Goal: Check status: Check status

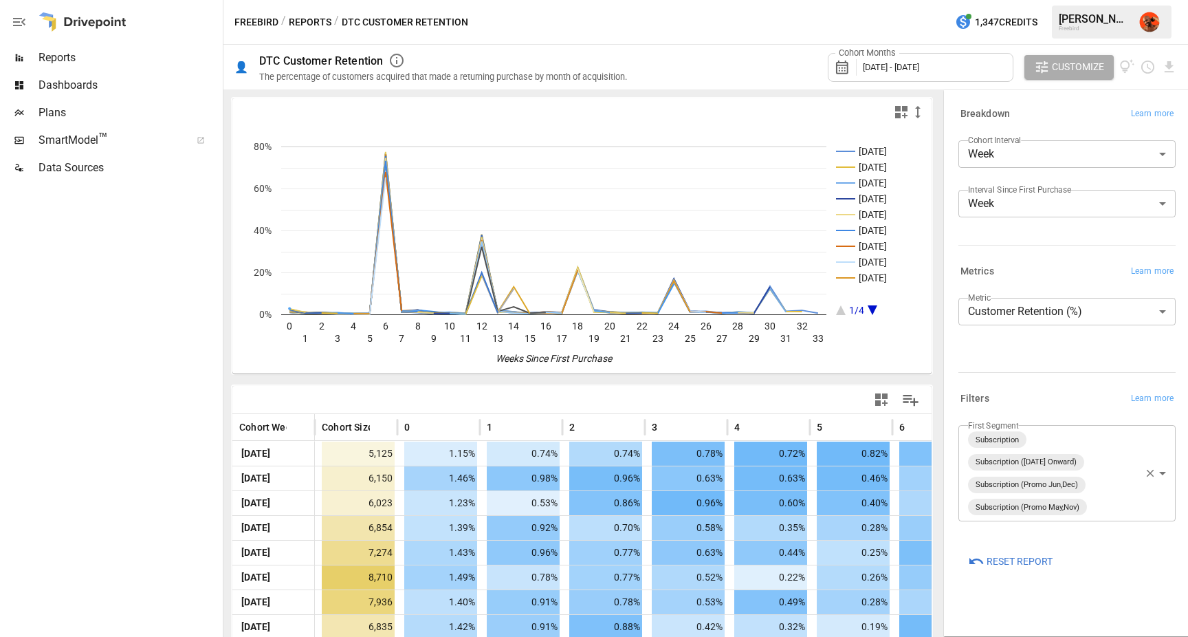
click at [1163, 0] on body "Reports Dashboards Plans SmartModel ™ Data Sources Freebird / Reports / DTC Cus…" at bounding box center [594, 0] width 1188 height 0
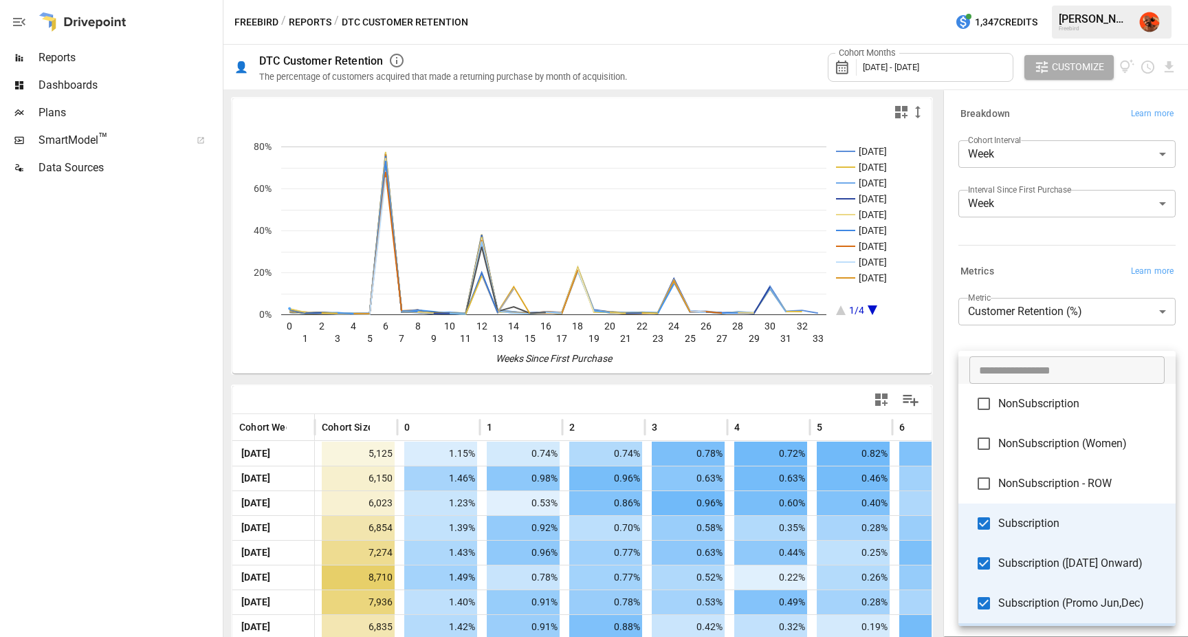
scroll to position [37, 0]
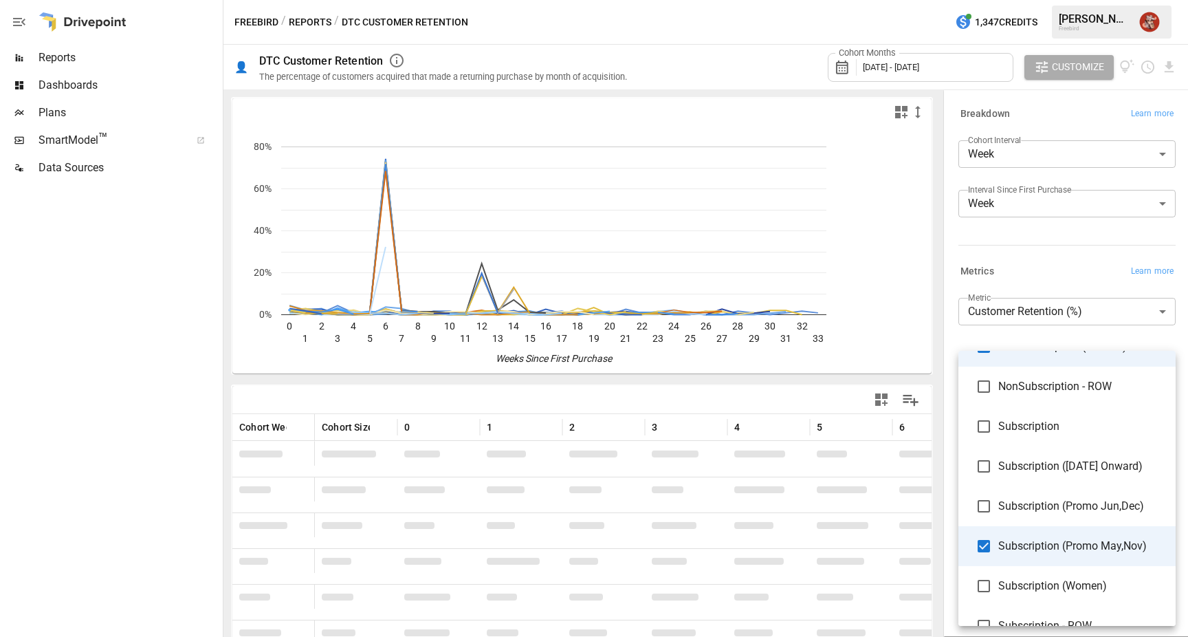
scroll to position [122, 0]
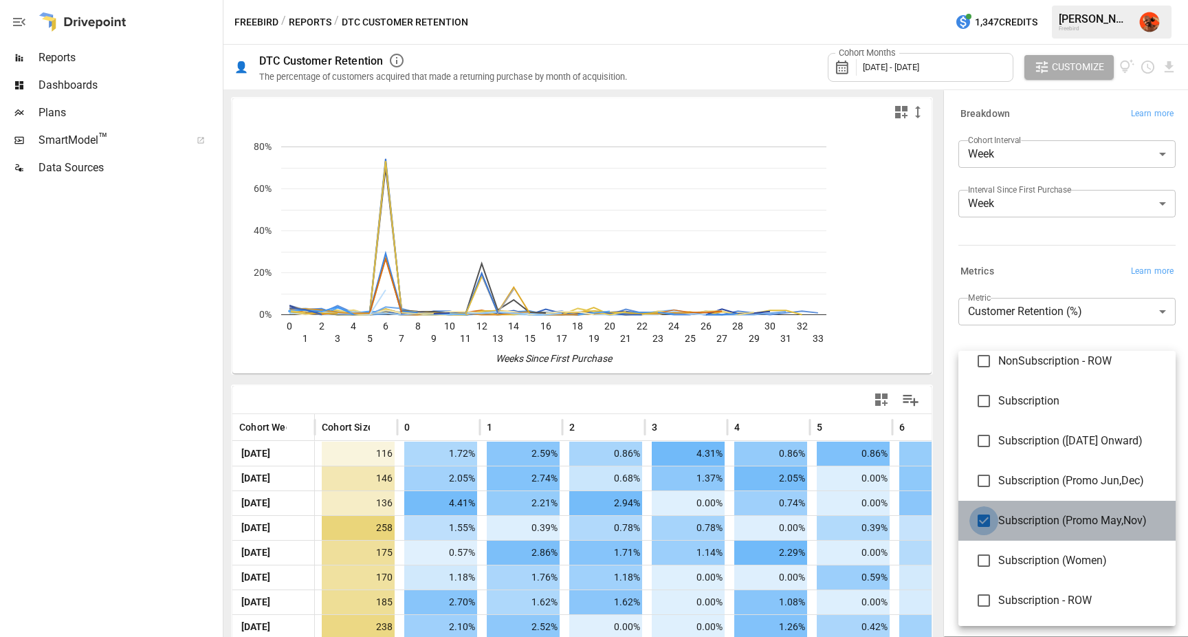
type input "**********"
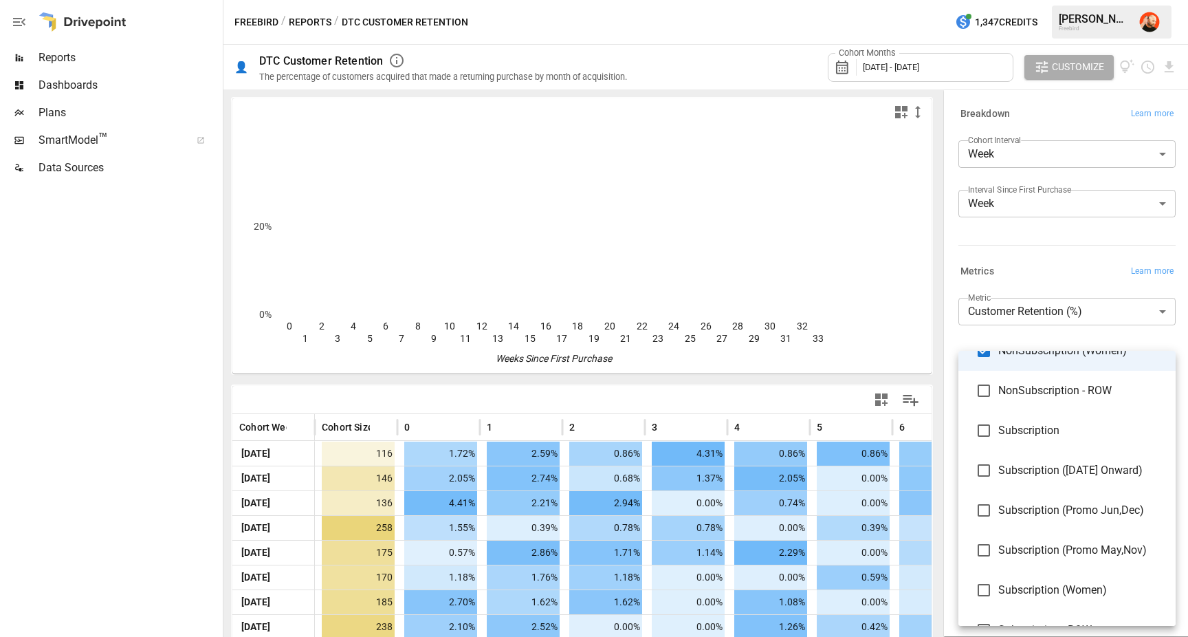
scroll to position [122, 0]
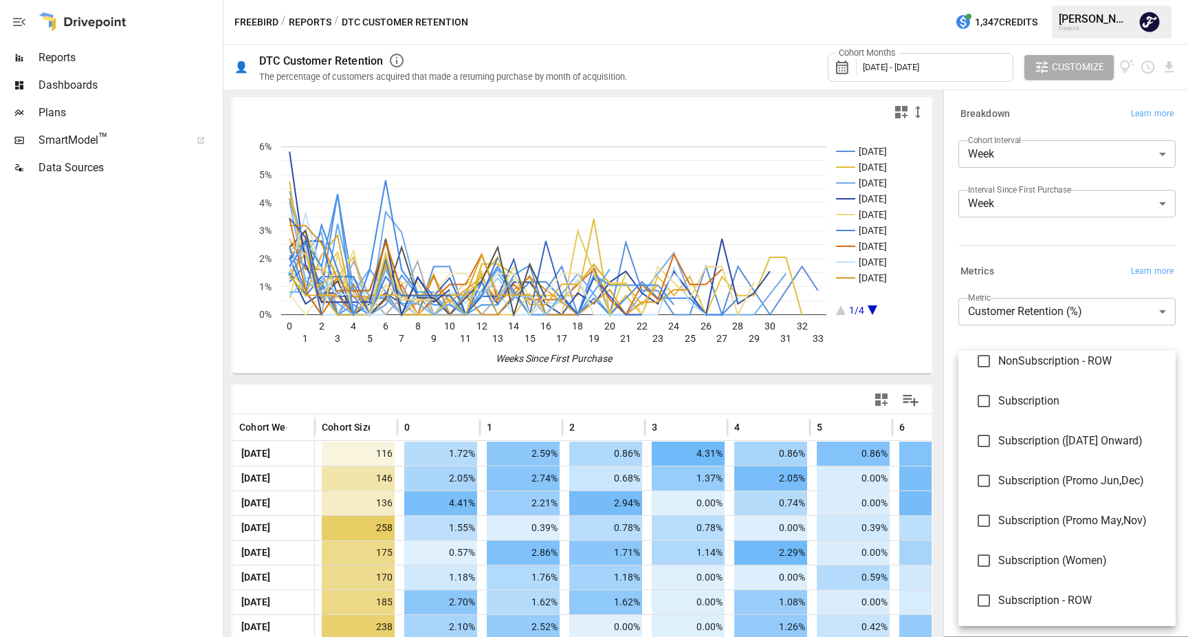
click at [1084, 236] on div at bounding box center [594, 318] width 1188 height 637
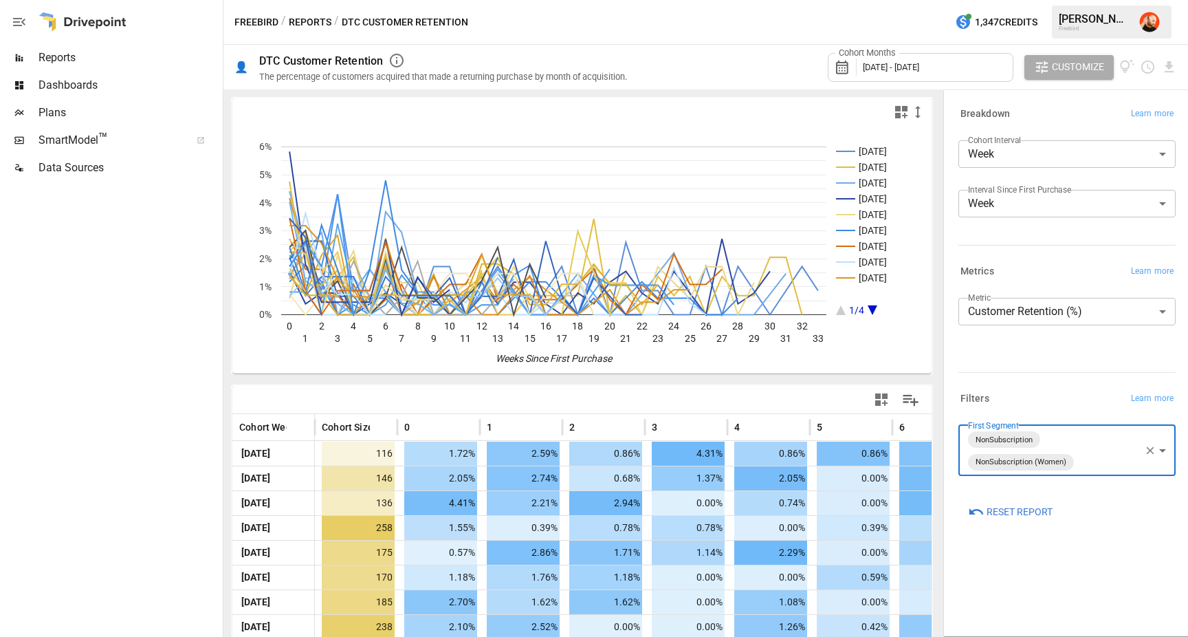
click at [1043, 0] on body "Reports Dashboards Plans SmartModel ™ Data Sources Freebird / Reports / DTC Cus…" at bounding box center [594, 0] width 1188 height 0
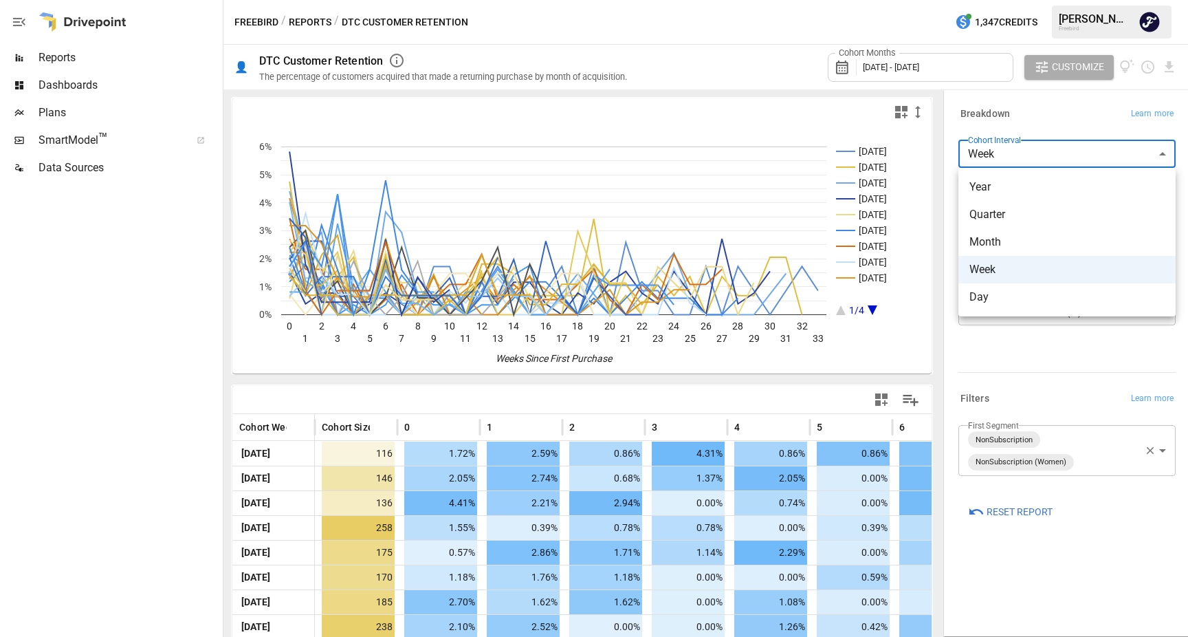
click at [1027, 241] on span "Month" at bounding box center [1066, 242] width 195 height 16
type input "*****"
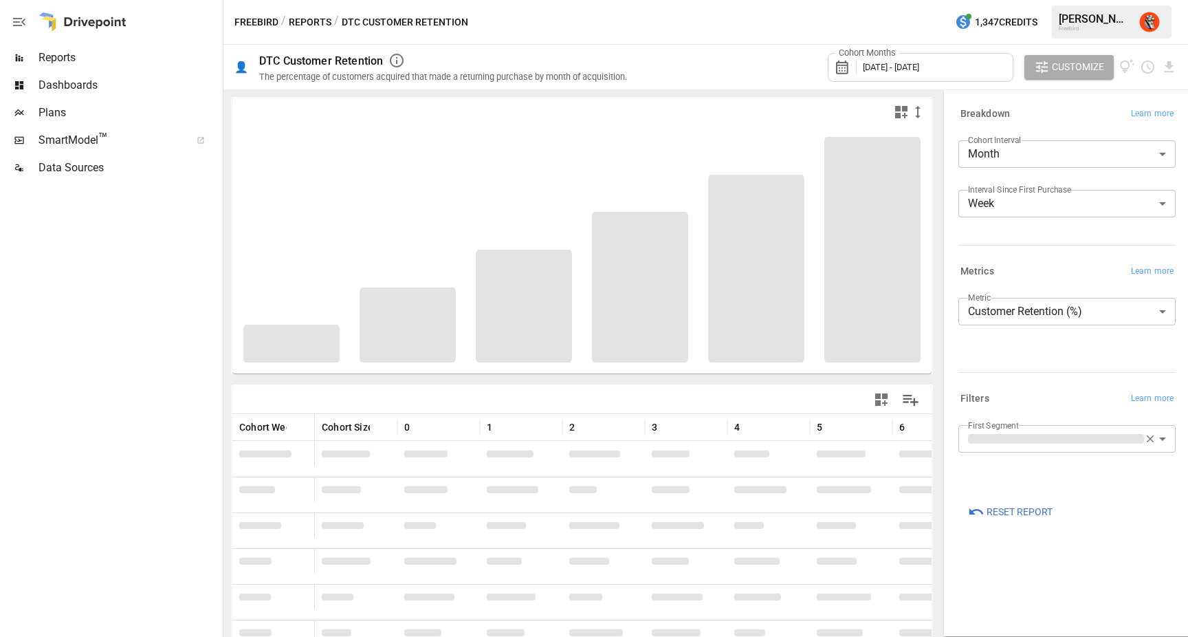
click at [1044, 191] on label "Interval Since First Purchase" at bounding box center [1019, 190] width 103 height 12
click at [1044, 0] on body "Reports Dashboards Plans SmartModel ™ Data Sources Freebird / Reports / DTC Cus…" at bounding box center [594, 0] width 1188 height 0
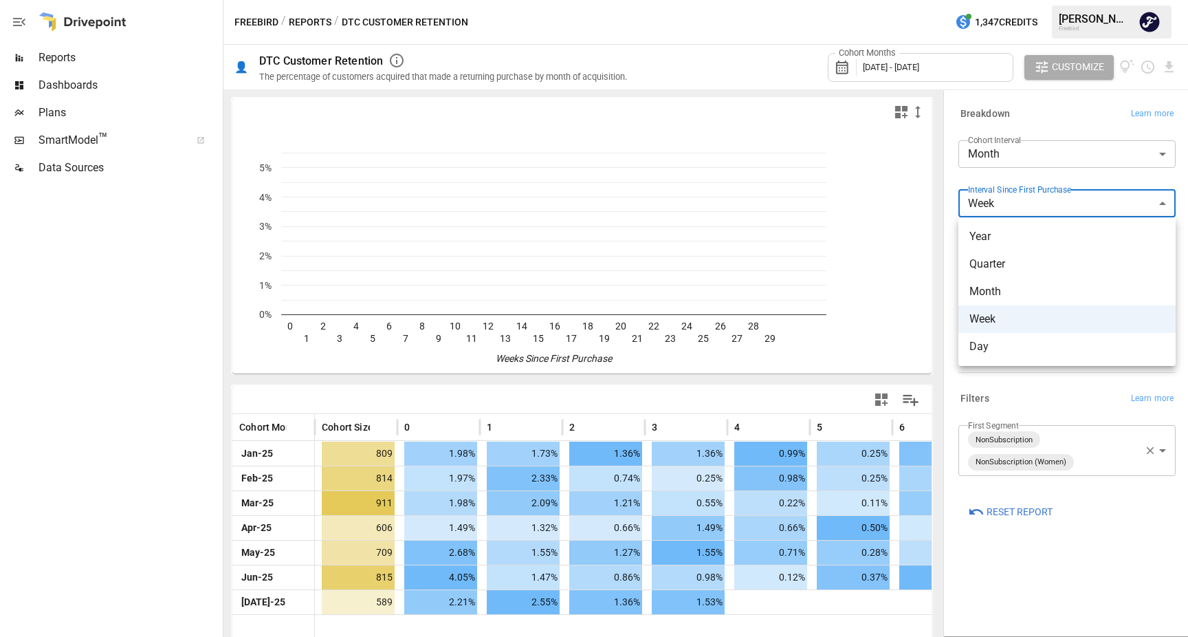
click at [1028, 291] on span "Month" at bounding box center [1066, 291] width 195 height 16
type input "*****"
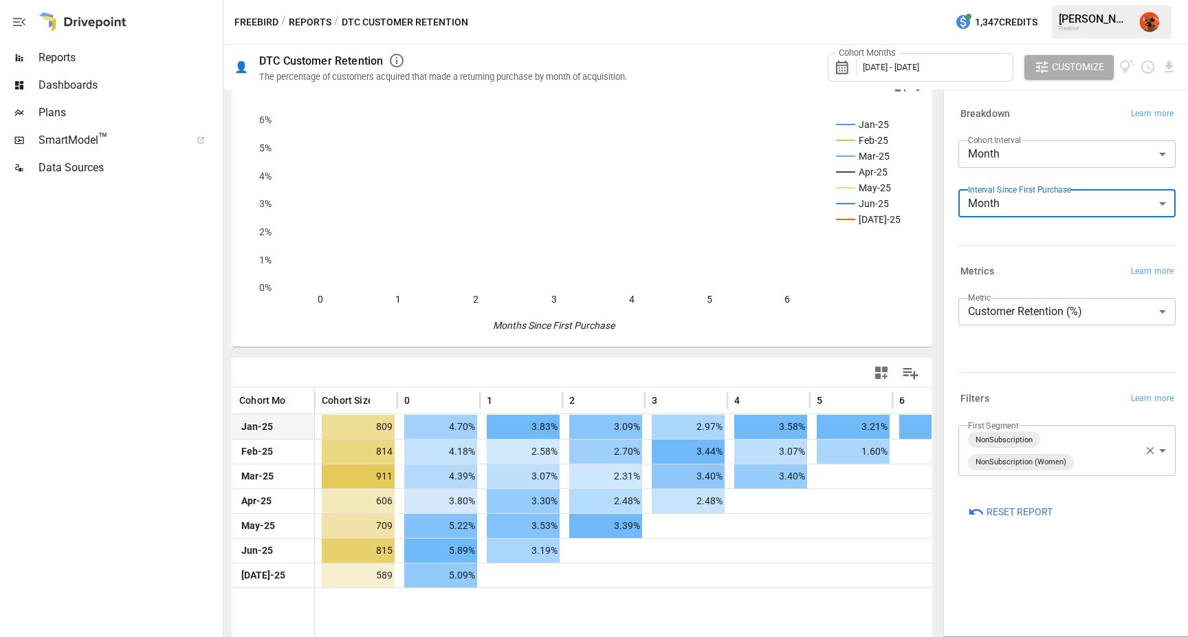
scroll to position [27, 0]
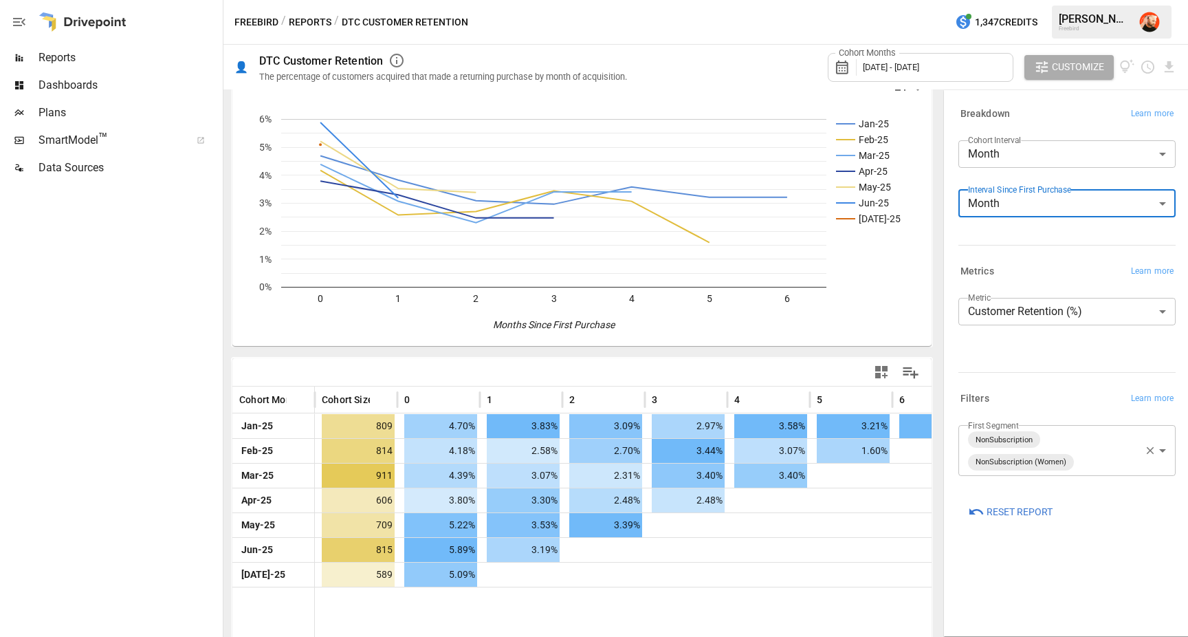
click at [1112, 0] on body "**********" at bounding box center [594, 0] width 1188 height 0
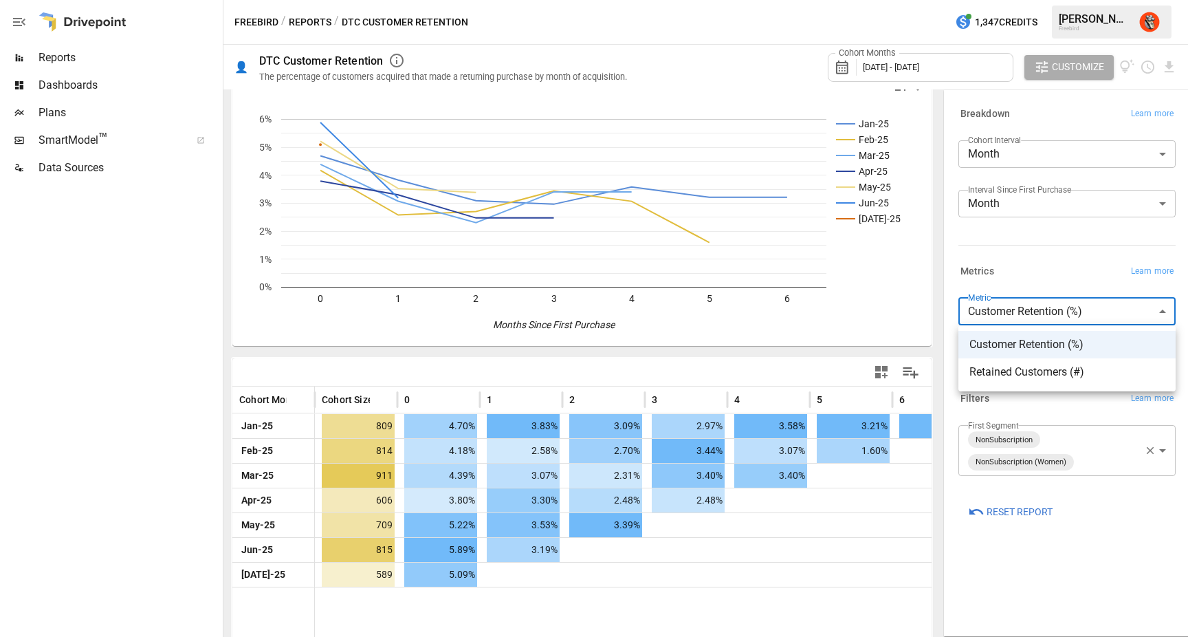
click at [1106, 240] on div at bounding box center [594, 318] width 1188 height 637
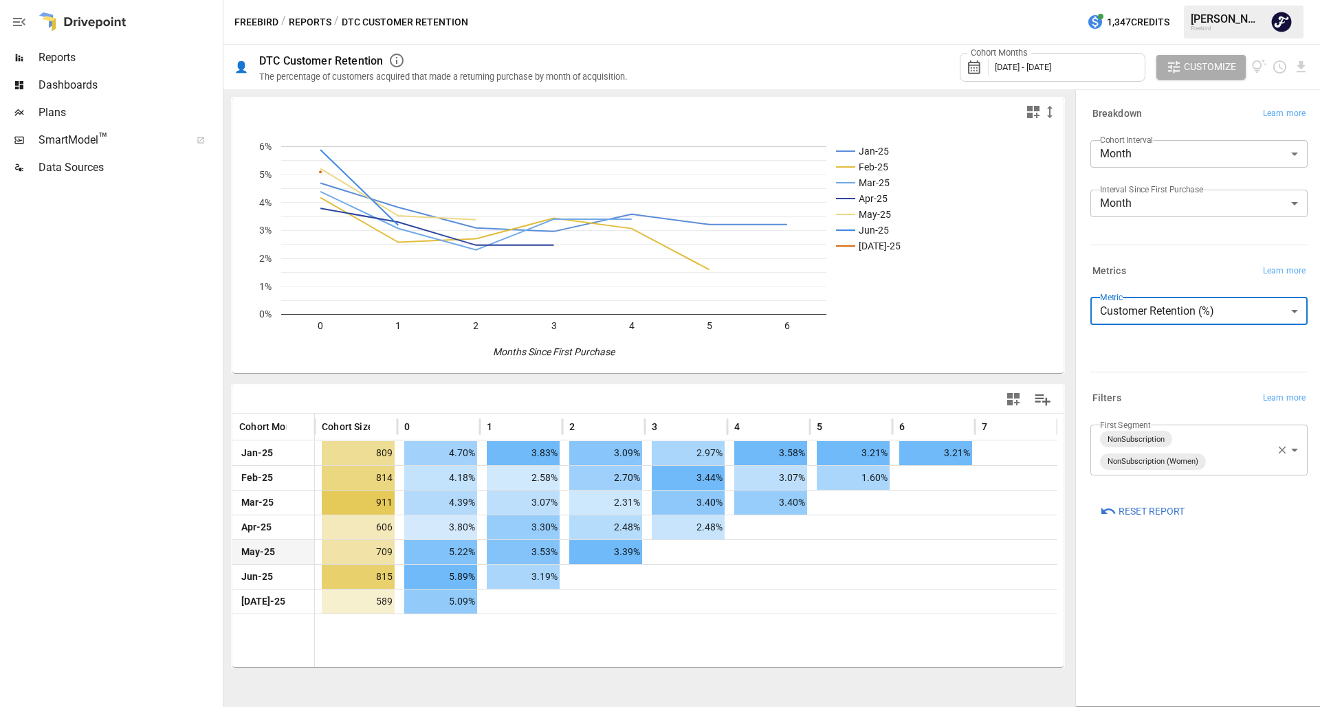
scroll to position [0, 0]
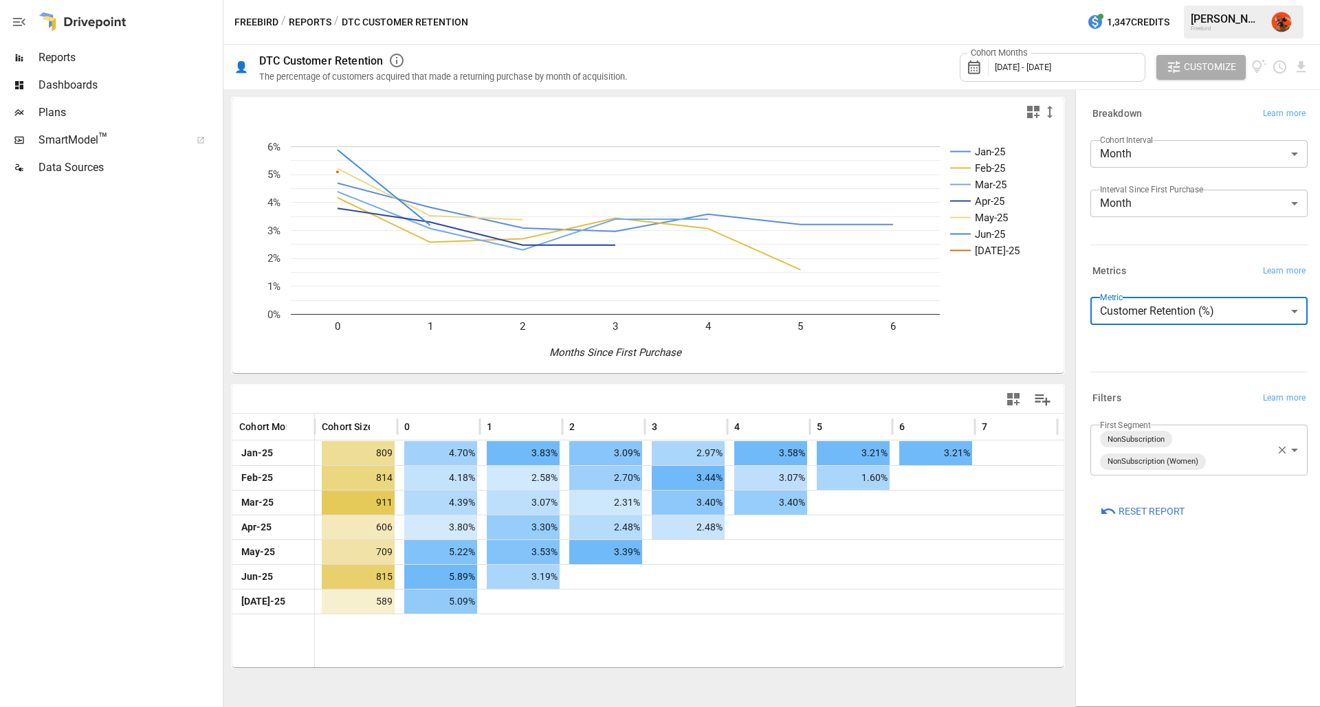
click at [1037, 56] on div "Cohort Months [DATE] - [DATE]" at bounding box center [1053, 67] width 186 height 29
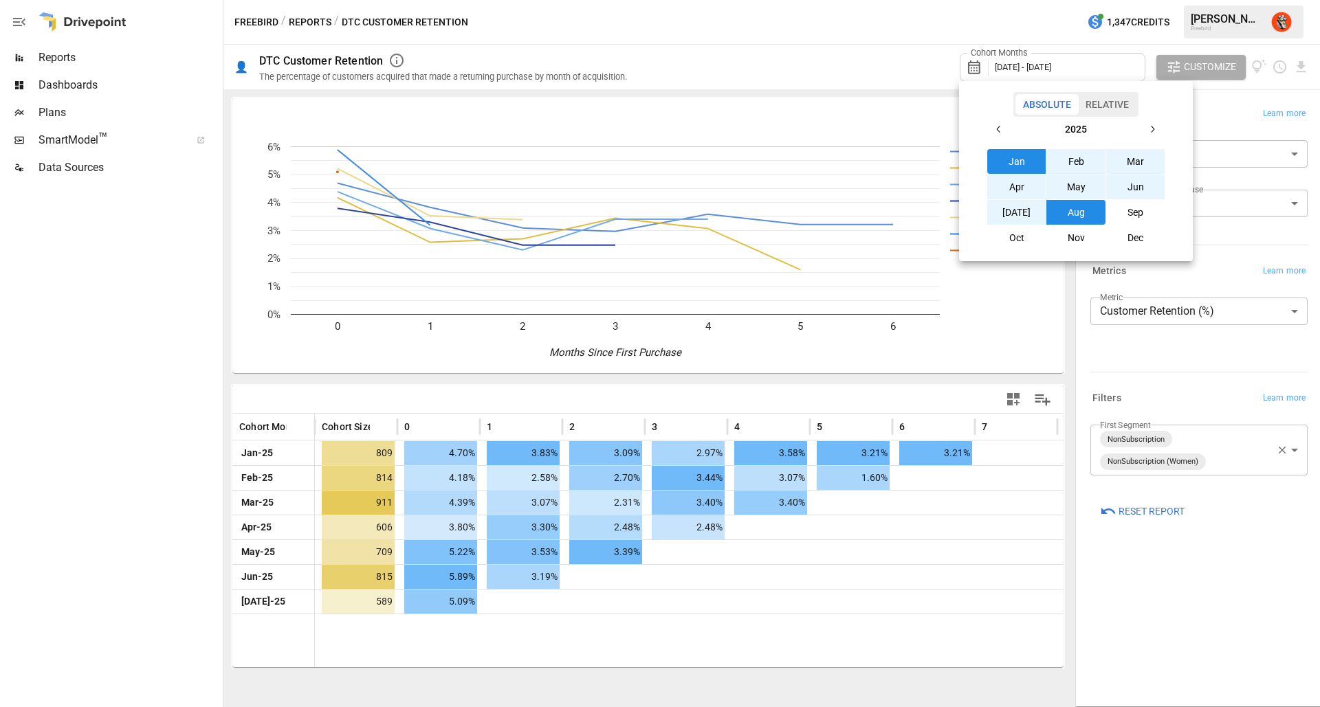
click at [997, 126] on icon "button" at bounding box center [998, 129] width 11 height 11
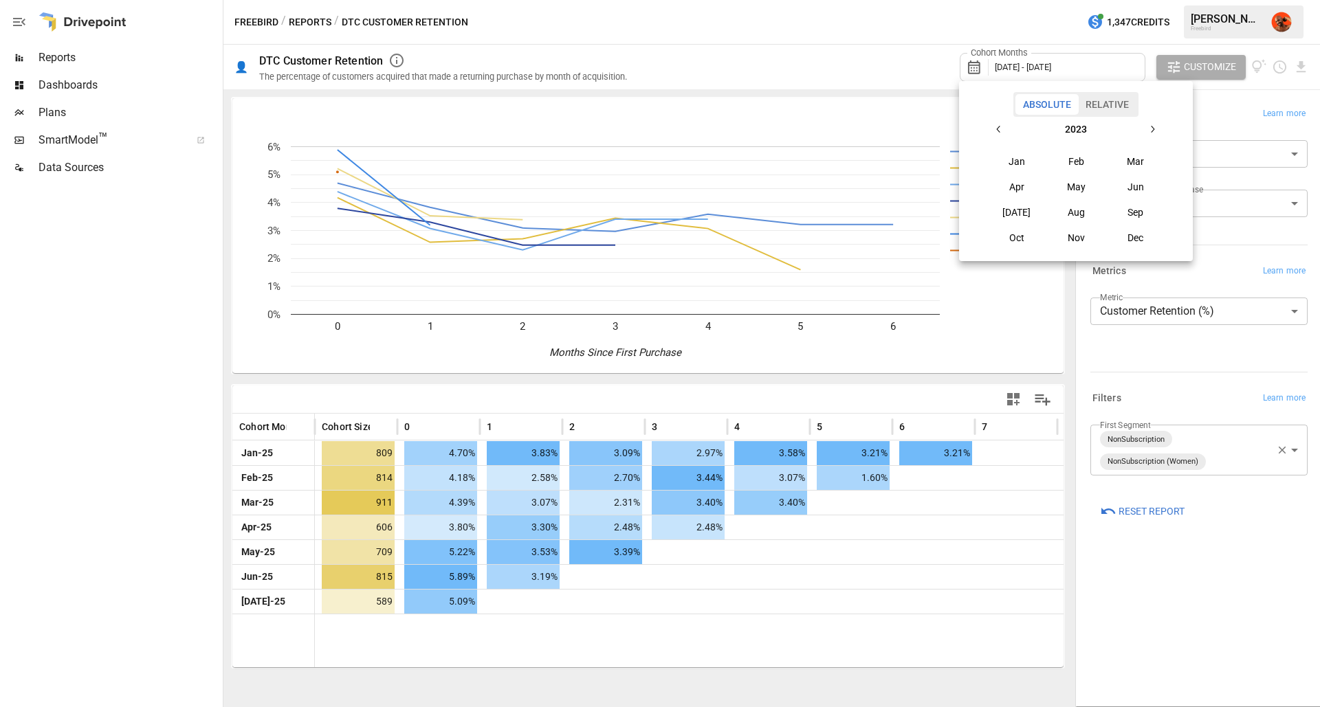
click at [997, 126] on icon "button" at bounding box center [998, 129] width 11 height 11
click at [1022, 164] on button "Jan" at bounding box center [1016, 161] width 59 height 25
click at [1156, 126] on icon "button" at bounding box center [1152, 129] width 11 height 11
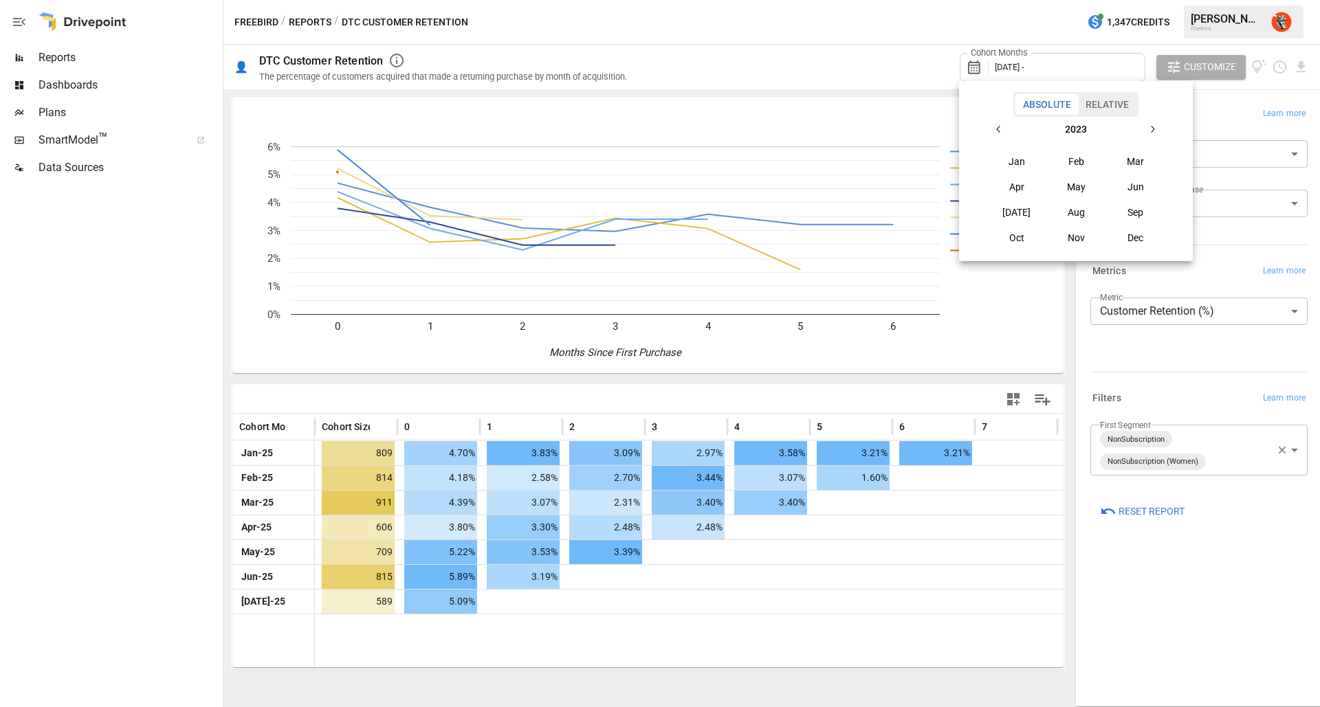
click at [1156, 126] on icon "button" at bounding box center [1152, 129] width 11 height 11
click at [1092, 212] on button "Aug" at bounding box center [1075, 212] width 59 height 25
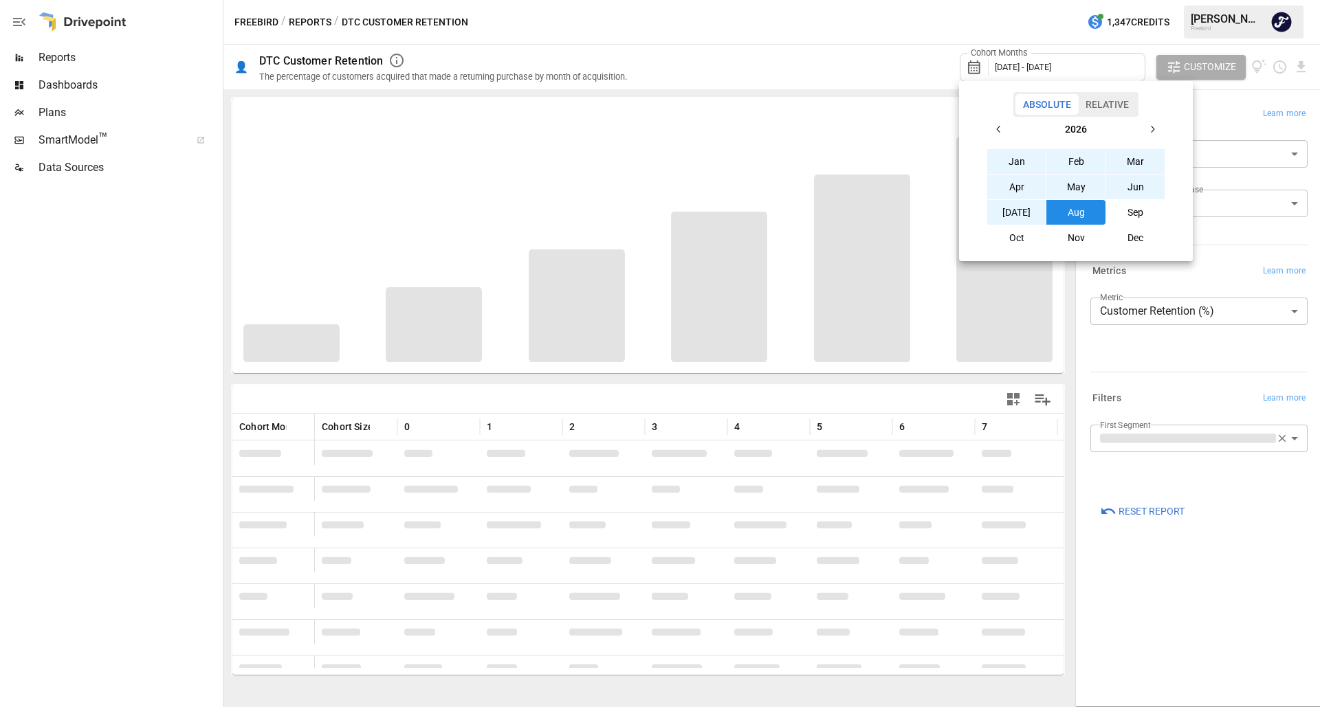
click at [929, 94] on div at bounding box center [660, 353] width 1320 height 707
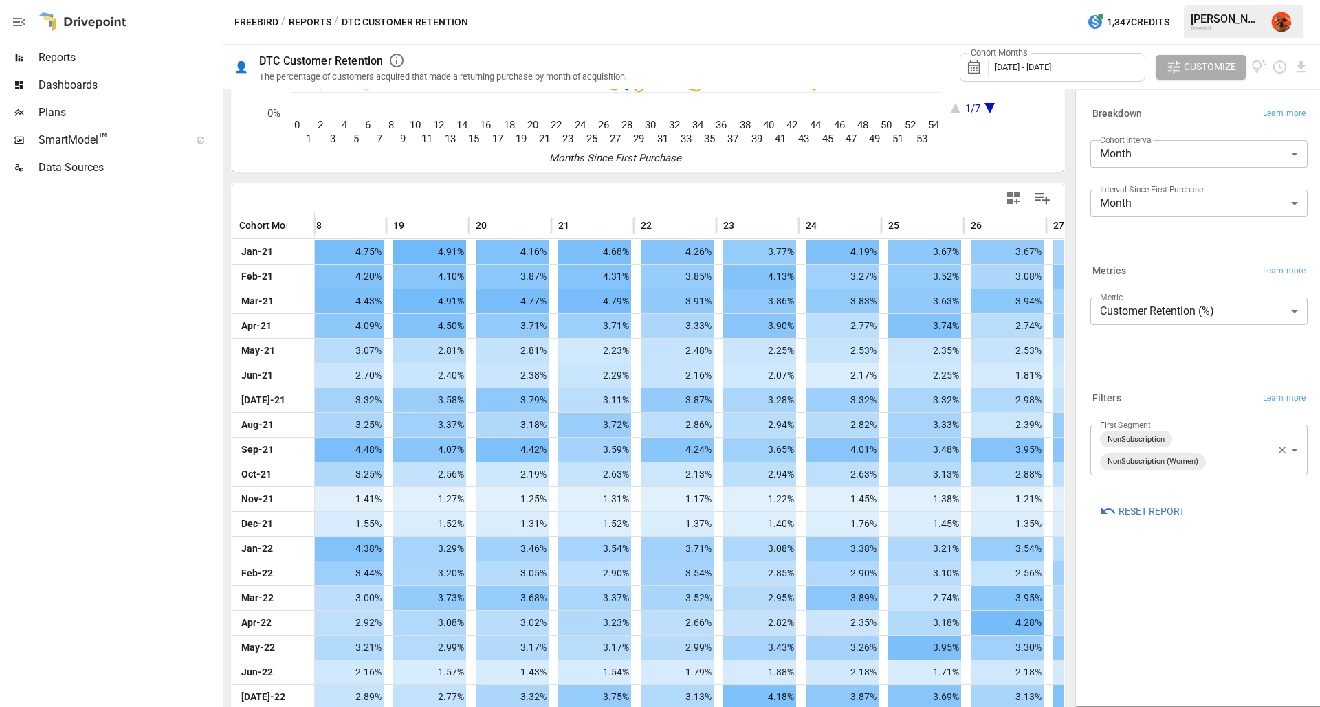
scroll to position [0, 1585]
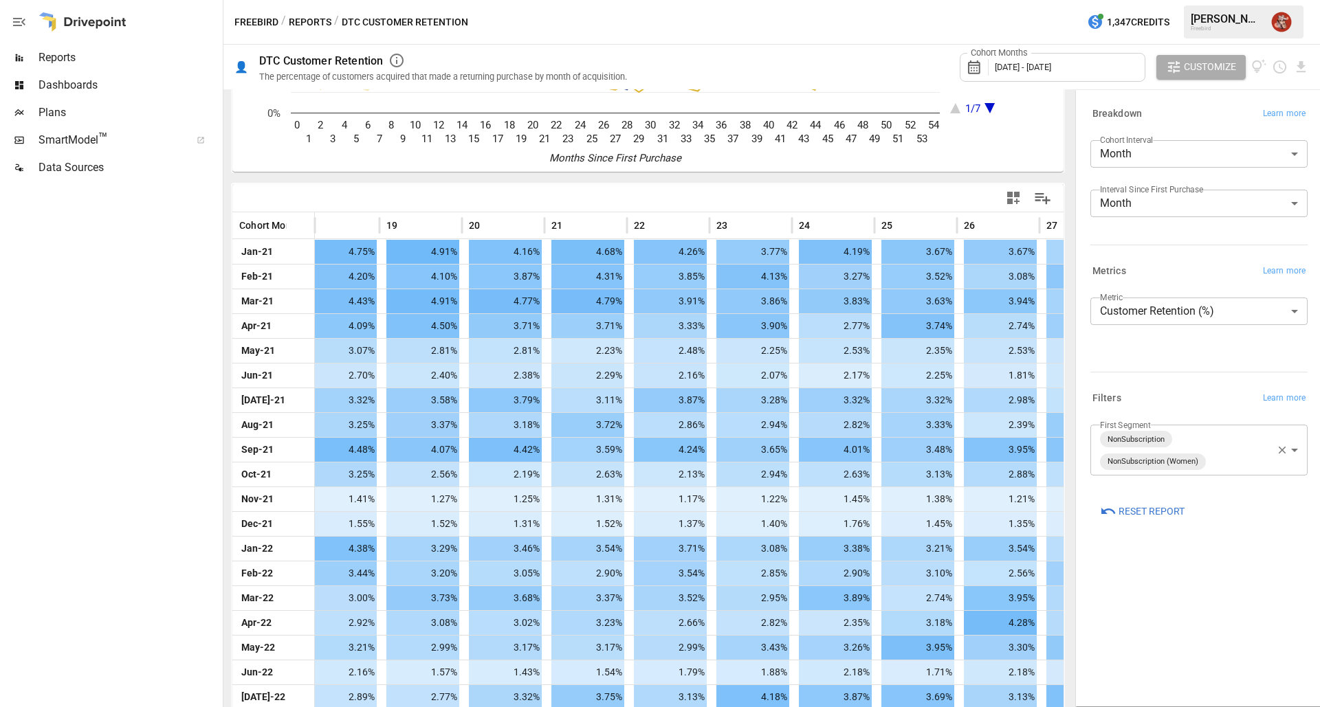
click at [1185, 0] on body "Reports Dashboards Plans SmartModel ™ Data Sources Freebird / Reports / DTC Cus…" at bounding box center [660, 0] width 1320 height 0
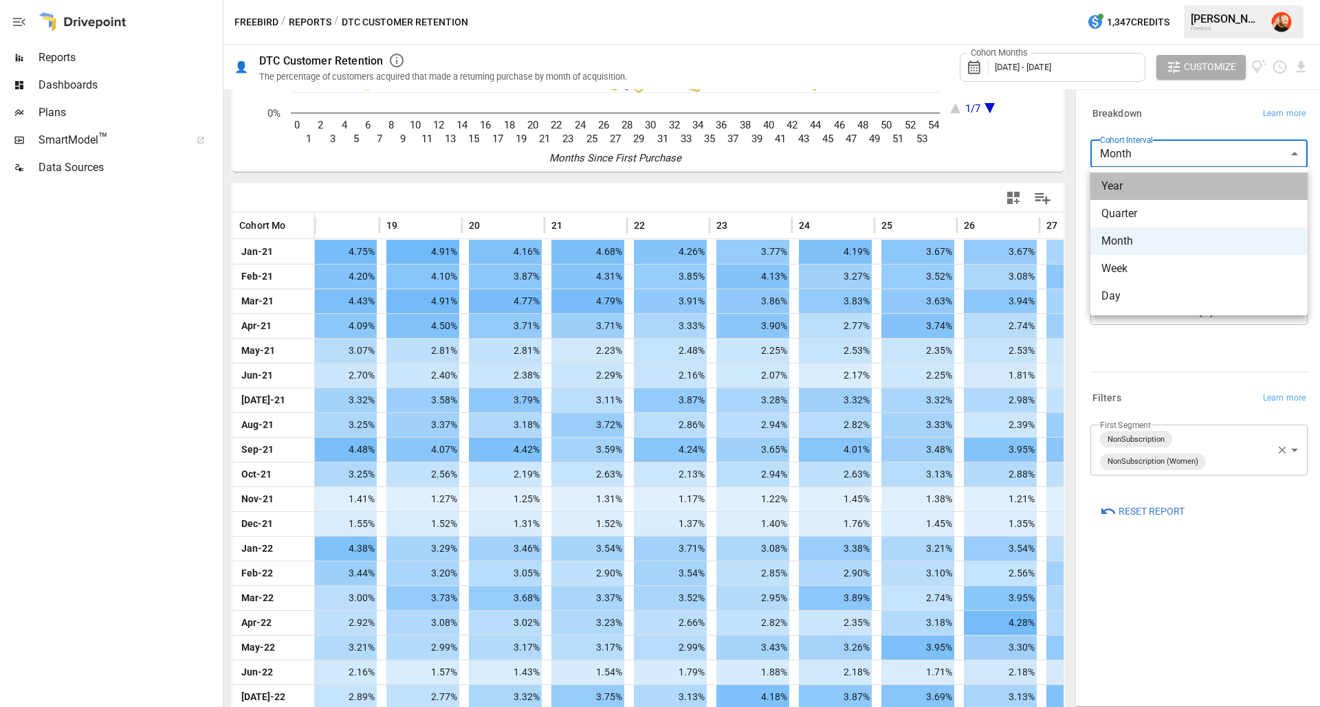
click at [1153, 188] on span "Year" at bounding box center [1198, 186] width 195 height 16
type input "****"
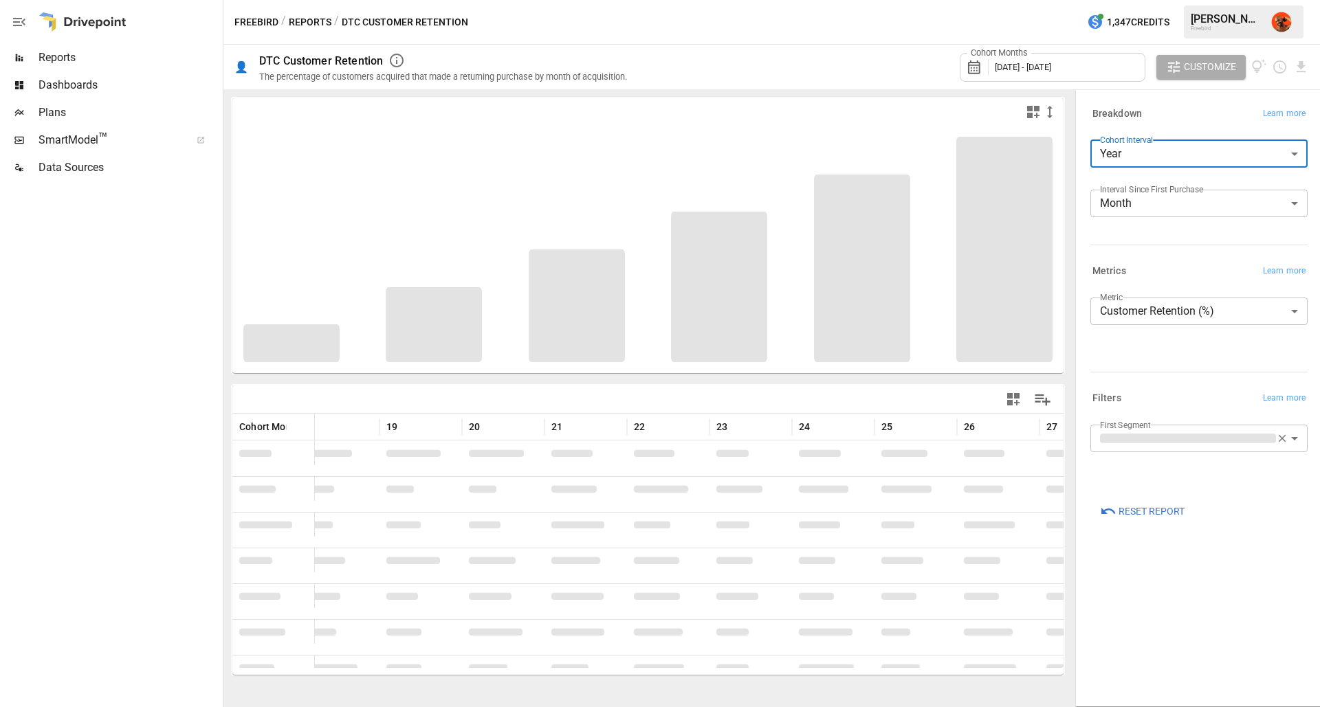
click at [1169, 0] on body "Reports Dashboards Plans SmartModel ™ Data Sources Freebird / Reports / DTC Cus…" at bounding box center [660, 0] width 1320 height 0
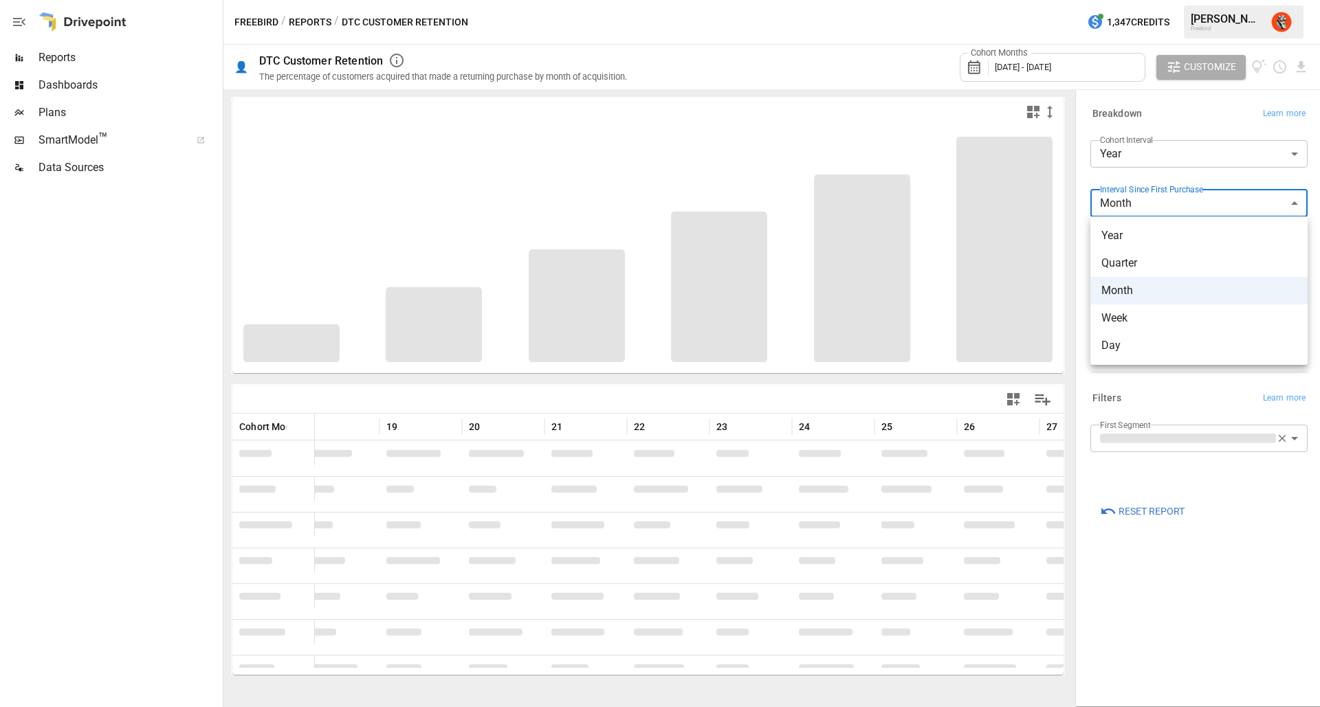
click at [1166, 237] on span "Year" at bounding box center [1198, 236] width 195 height 16
type input "****"
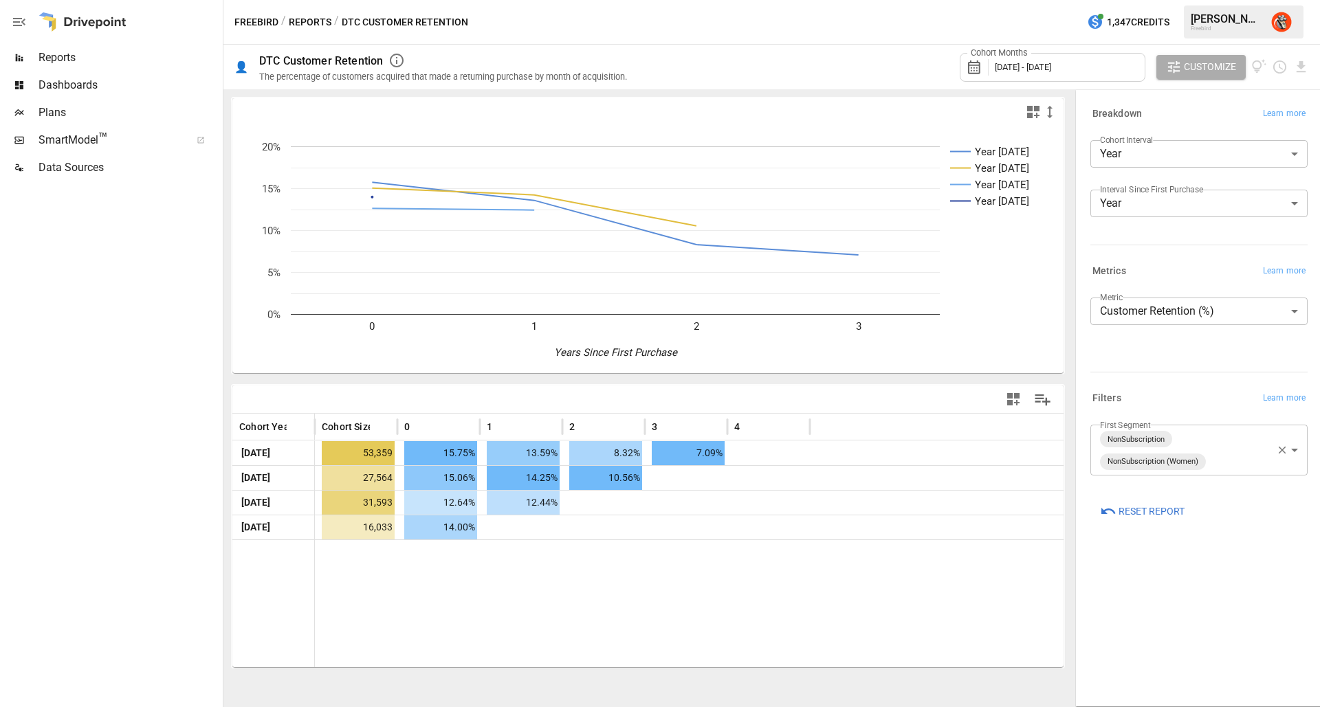
click at [1068, 379] on div "Year [DATE] Year [DATE] Year [DATE] Year [DATE] 0 1 2 3 0% 5% 10% 15% 20% Years…" at bounding box center [647, 398] width 849 height 618
click at [1039, 69] on span "[DATE] - [DATE]" at bounding box center [1023, 67] width 56 height 10
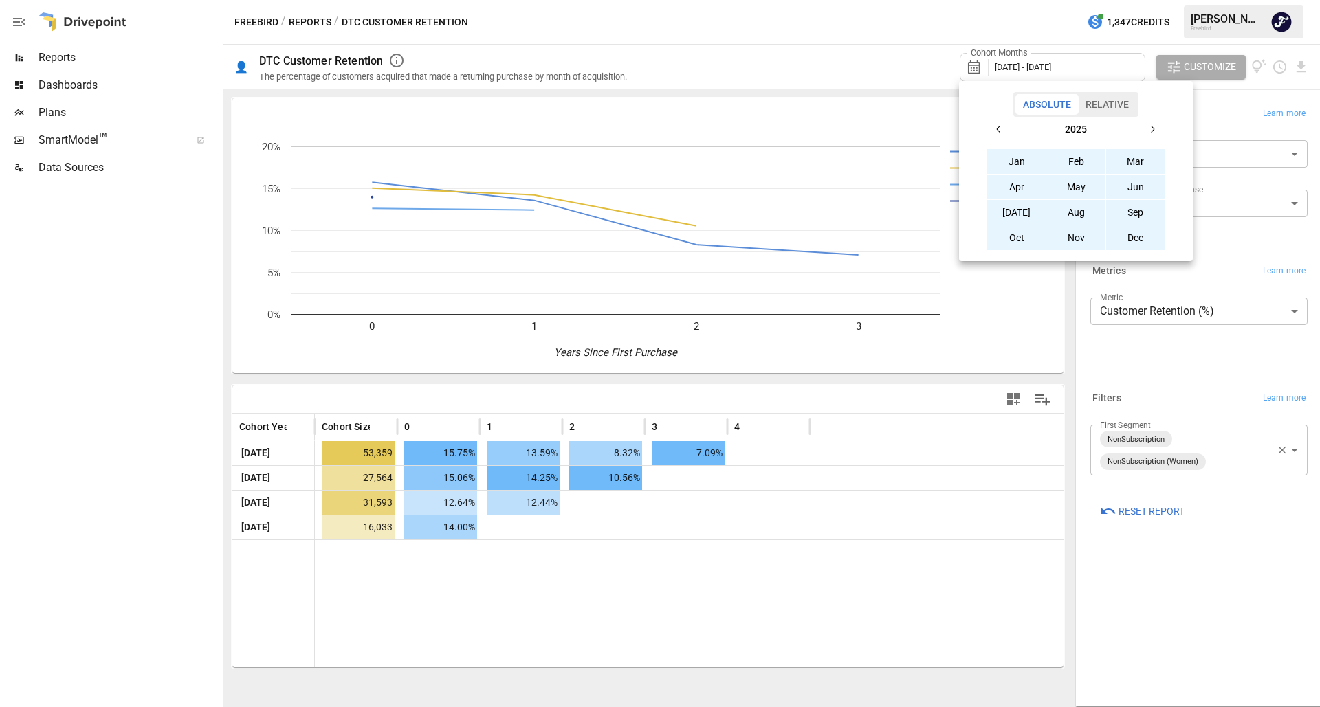
click at [892, 62] on div at bounding box center [660, 353] width 1320 height 707
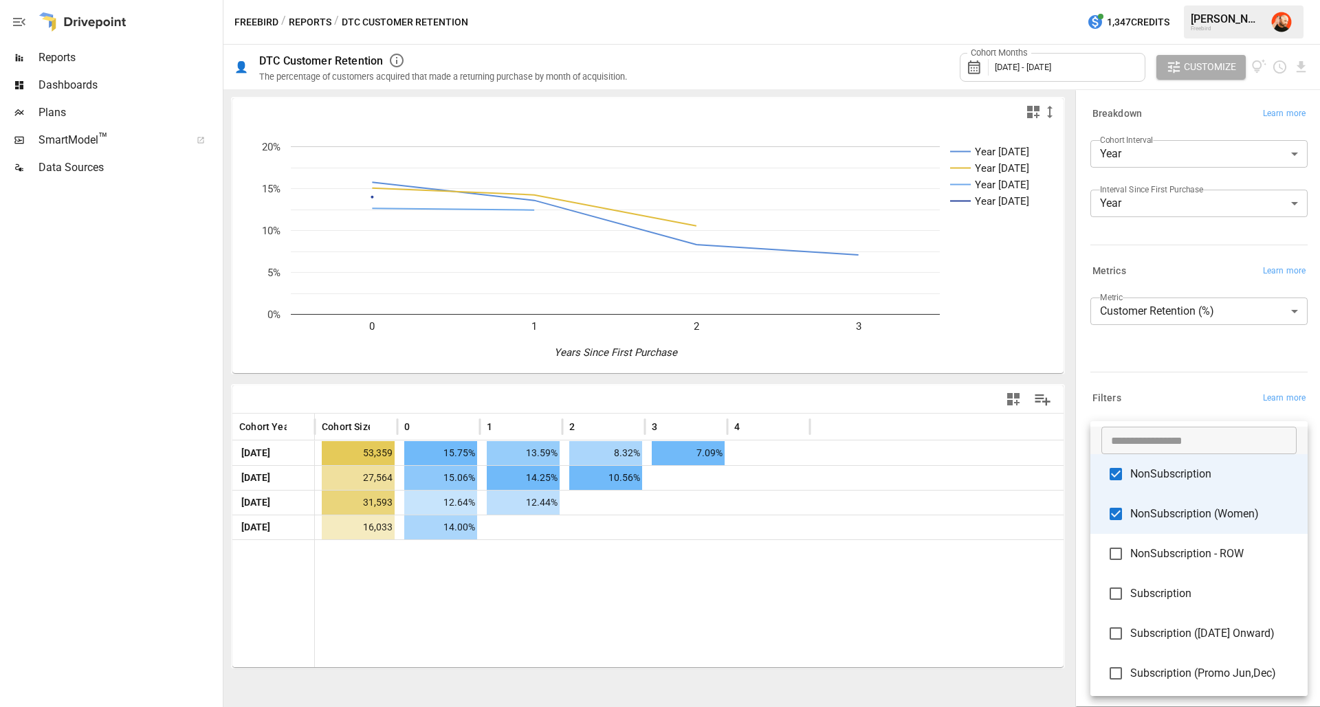
click at [1187, 0] on body "**********" at bounding box center [660, 0] width 1320 height 0
click at [1108, 356] on div at bounding box center [660, 353] width 1320 height 707
